Goal: Task Accomplishment & Management: Manage account settings

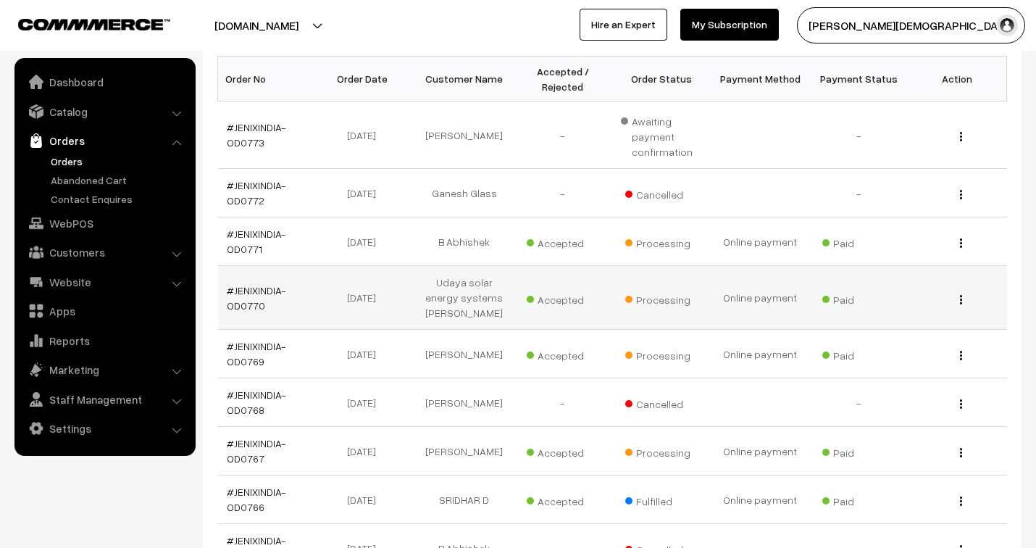
scroll to position [241, 0]
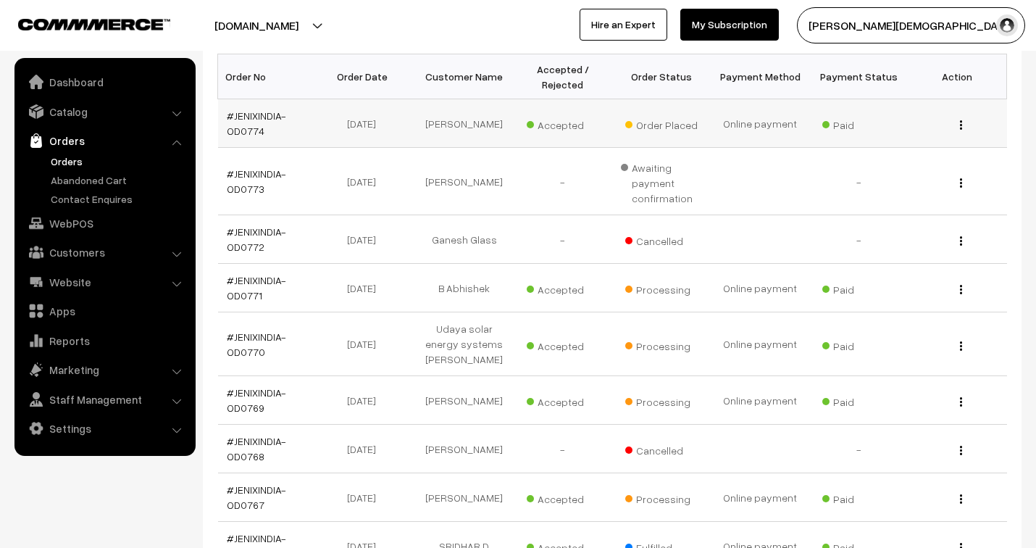
scroll to position [241, 0]
click at [263, 120] on link "#JENIXINDIA-OD0774" at bounding box center [256, 123] width 59 height 28
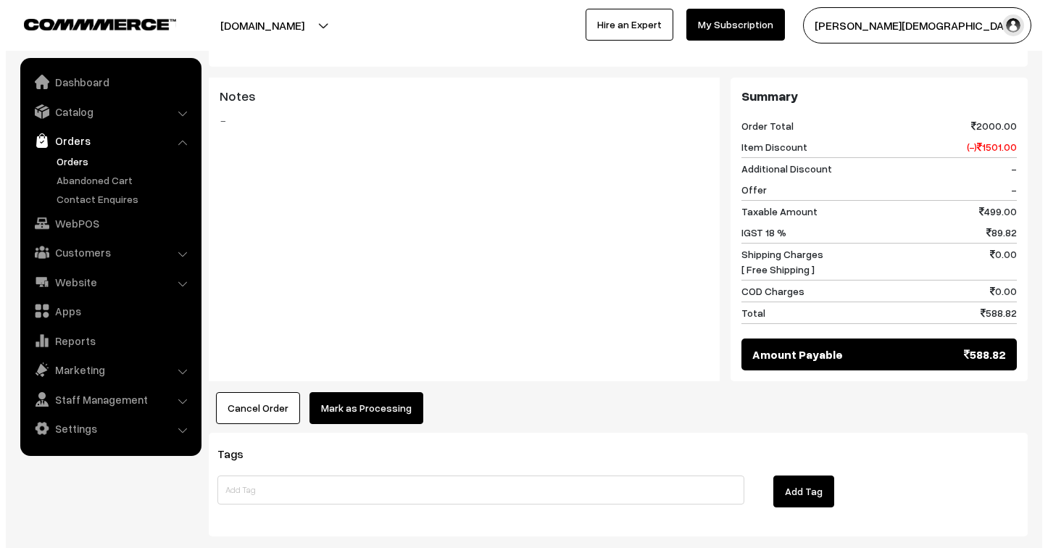
scroll to position [675, 0]
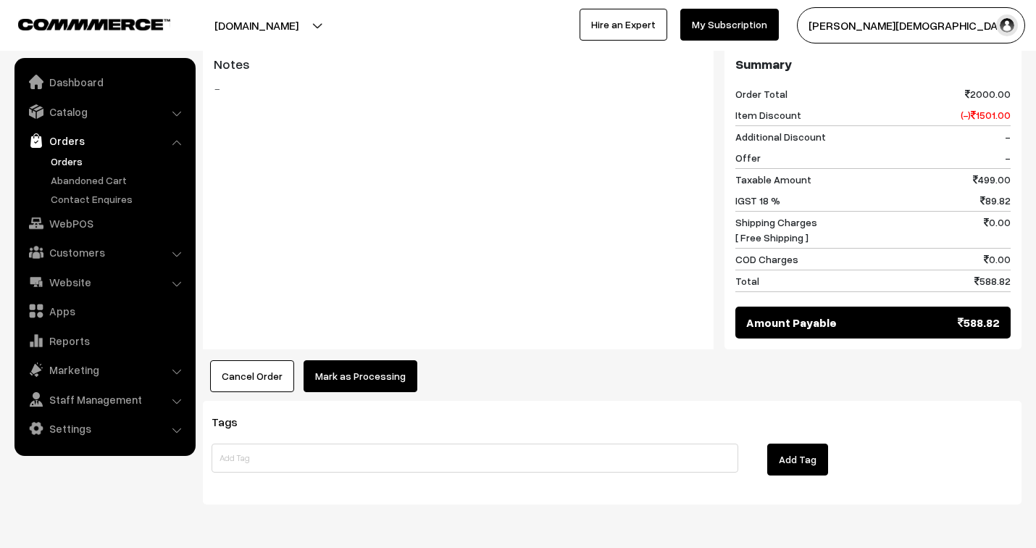
click at [367, 360] on button "Mark as Processing" at bounding box center [361, 376] width 114 height 32
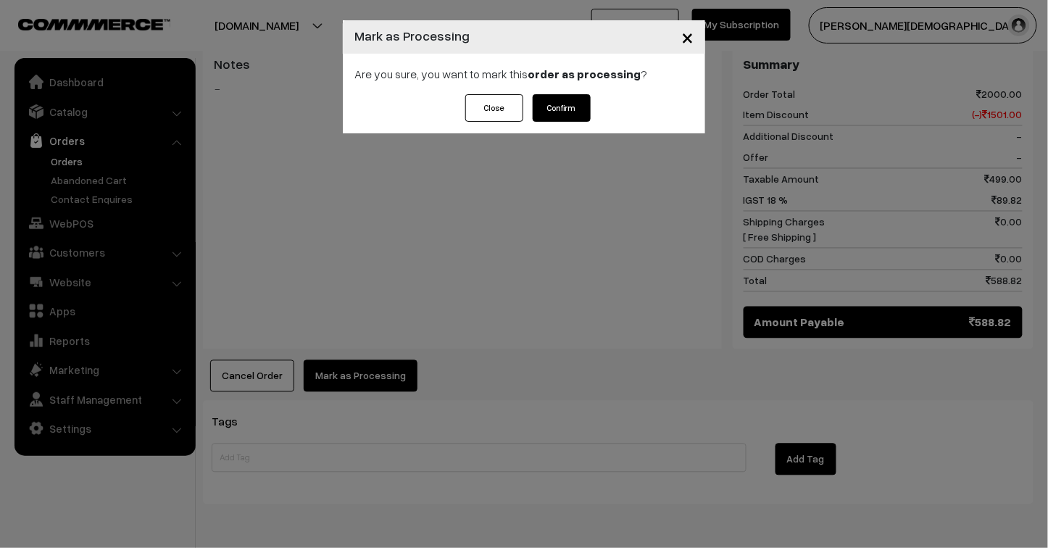
click at [561, 106] on button "Confirm" at bounding box center [561, 108] width 58 height 28
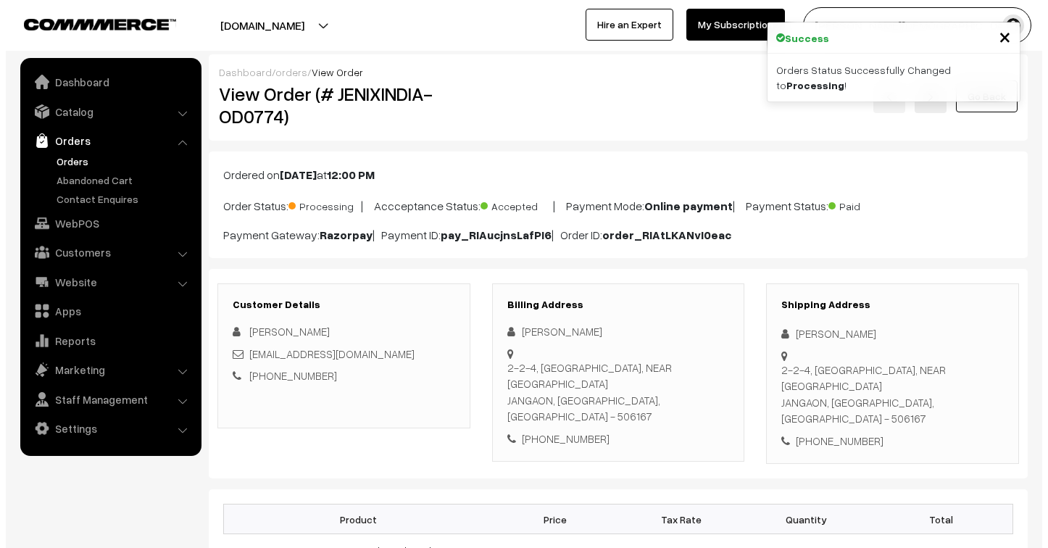
scroll to position [643, 0]
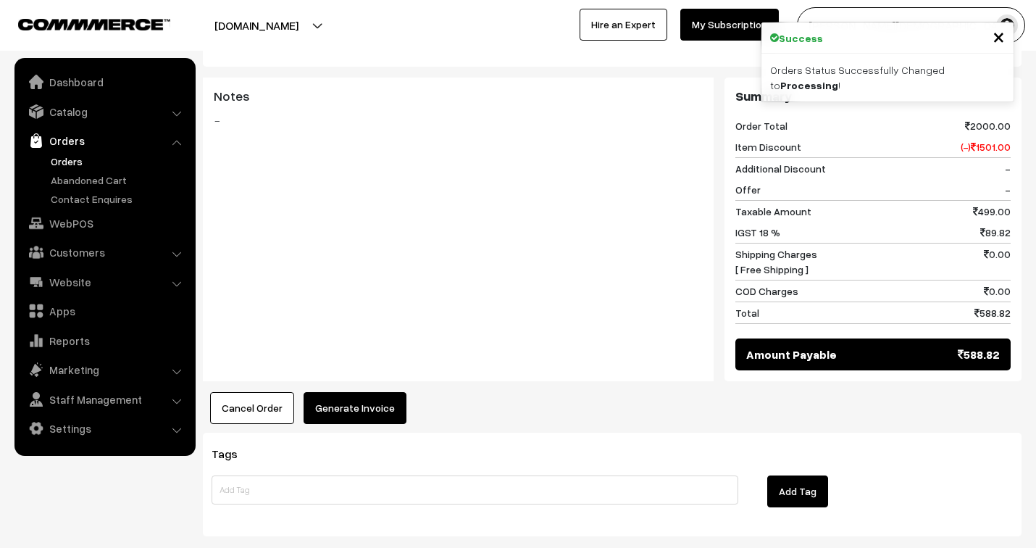
click at [355, 392] on button "Generate Invoice" at bounding box center [355, 408] width 103 height 32
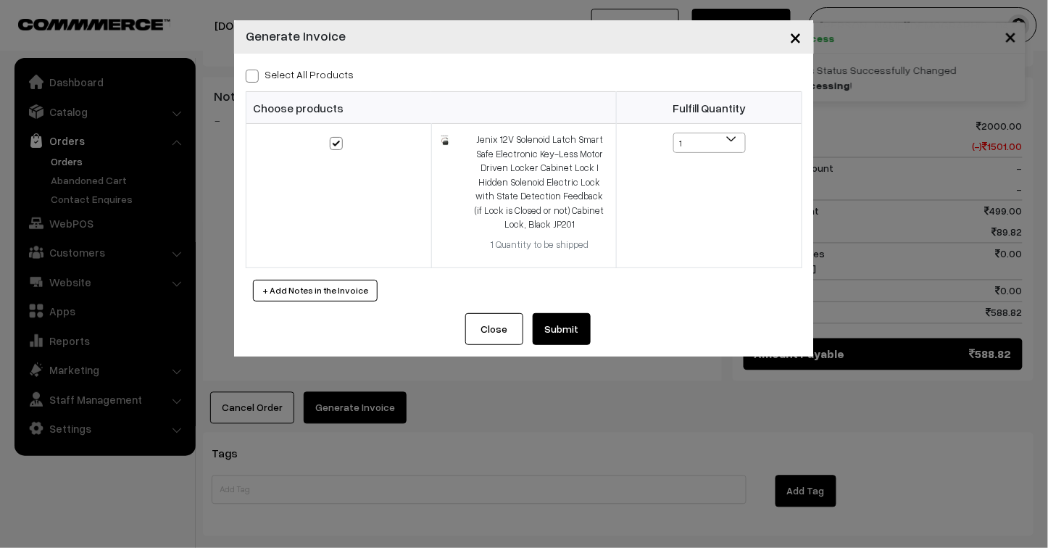
click at [565, 335] on button "Submit" at bounding box center [561, 329] width 58 height 32
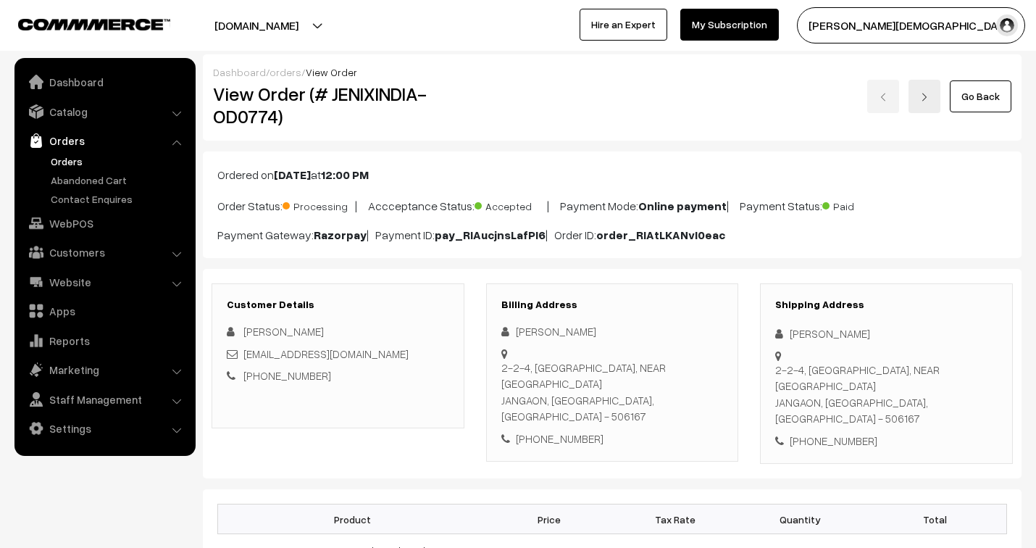
click at [288, 71] on link "orders" at bounding box center [285, 72] width 32 height 12
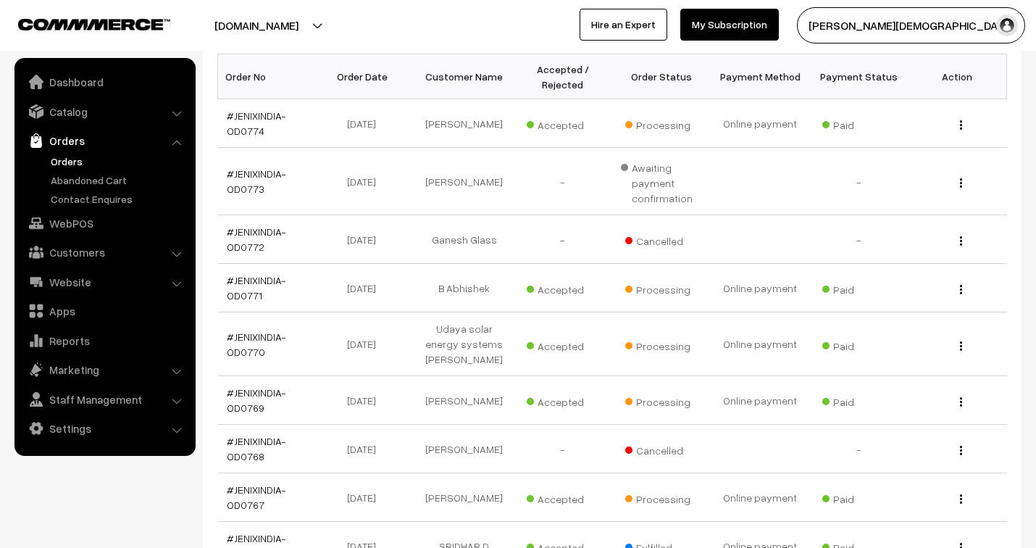
scroll to position [241, 0]
